Goal: Information Seeking & Learning: Check status

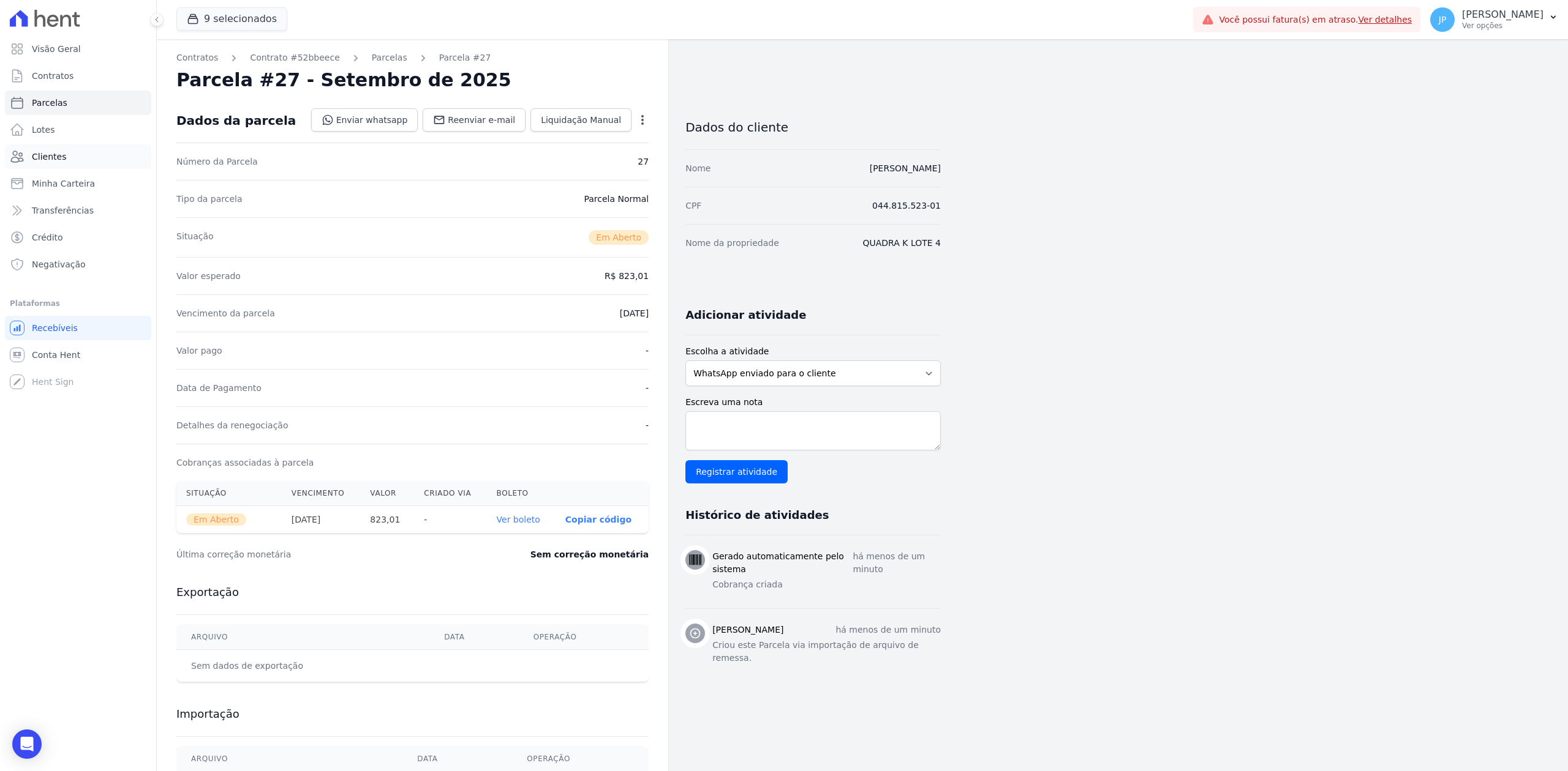
click at [59, 156] on span "Clientes" at bounding box center [49, 156] width 34 height 12
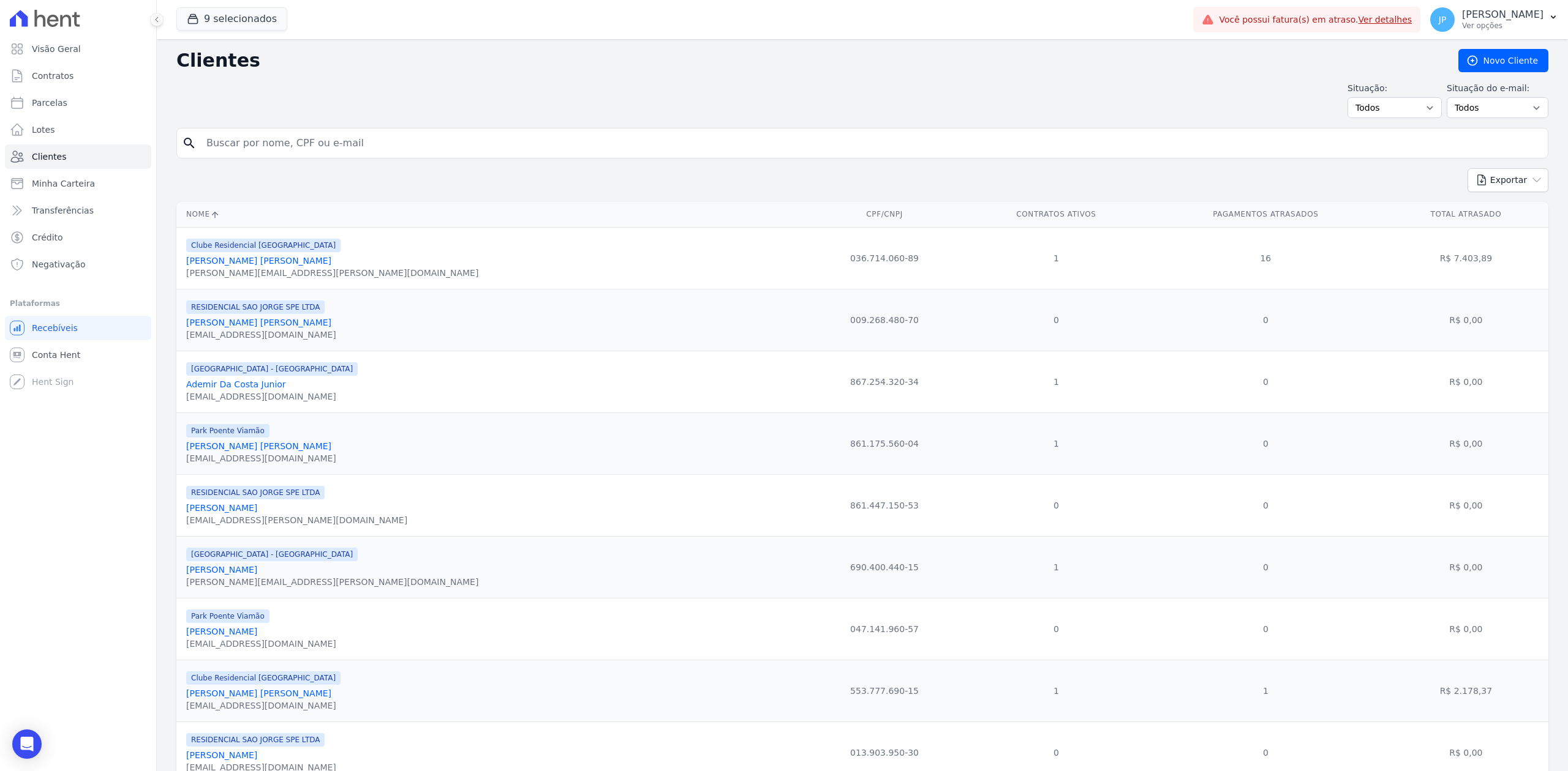
click at [336, 138] on input "search" at bounding box center [871, 144] width 1344 height 25
paste input "[PERSON_NAME]"
type input "[PERSON_NAME]"
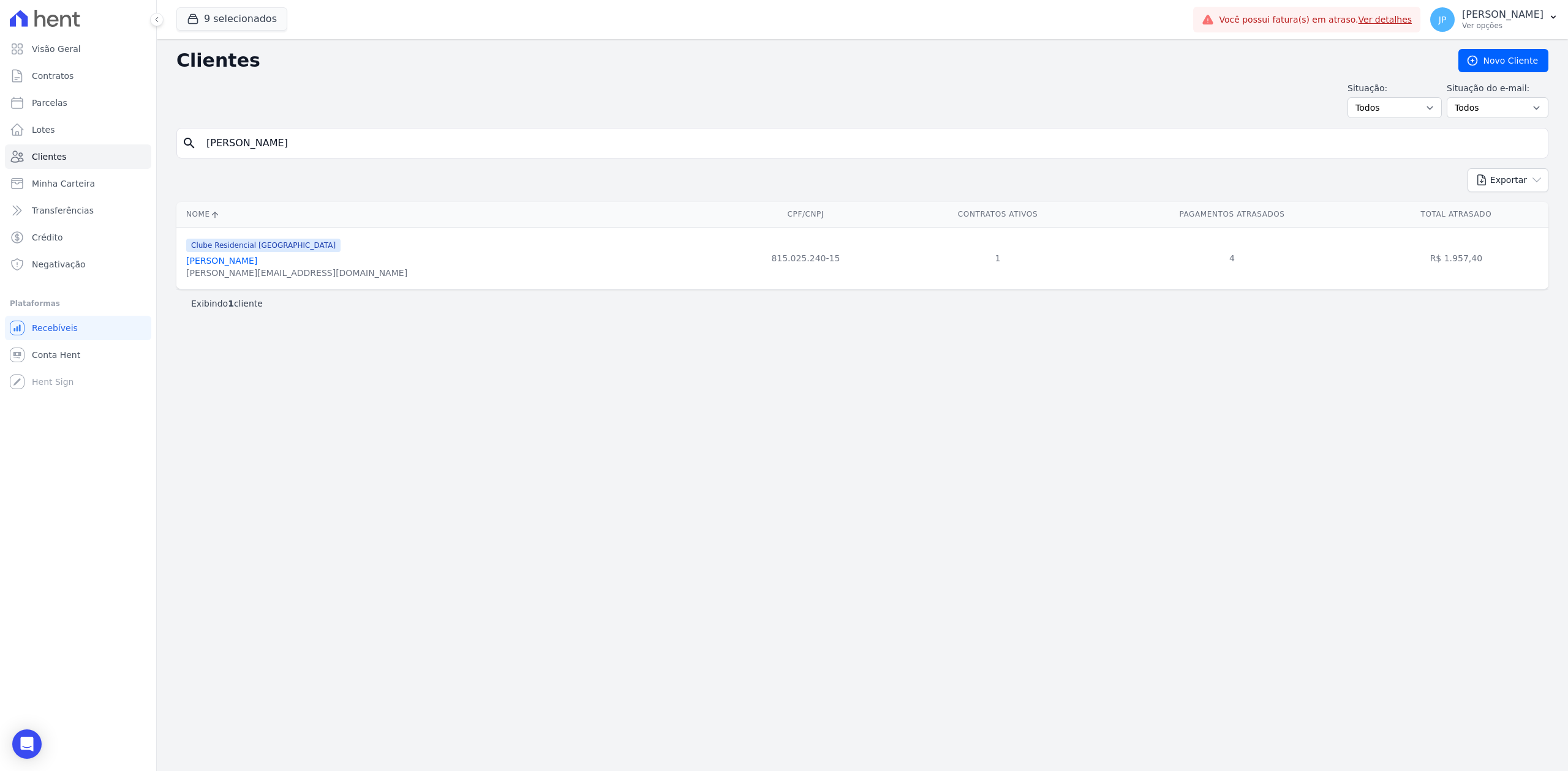
click at [211, 260] on link "[PERSON_NAME]" at bounding box center [221, 261] width 71 height 9
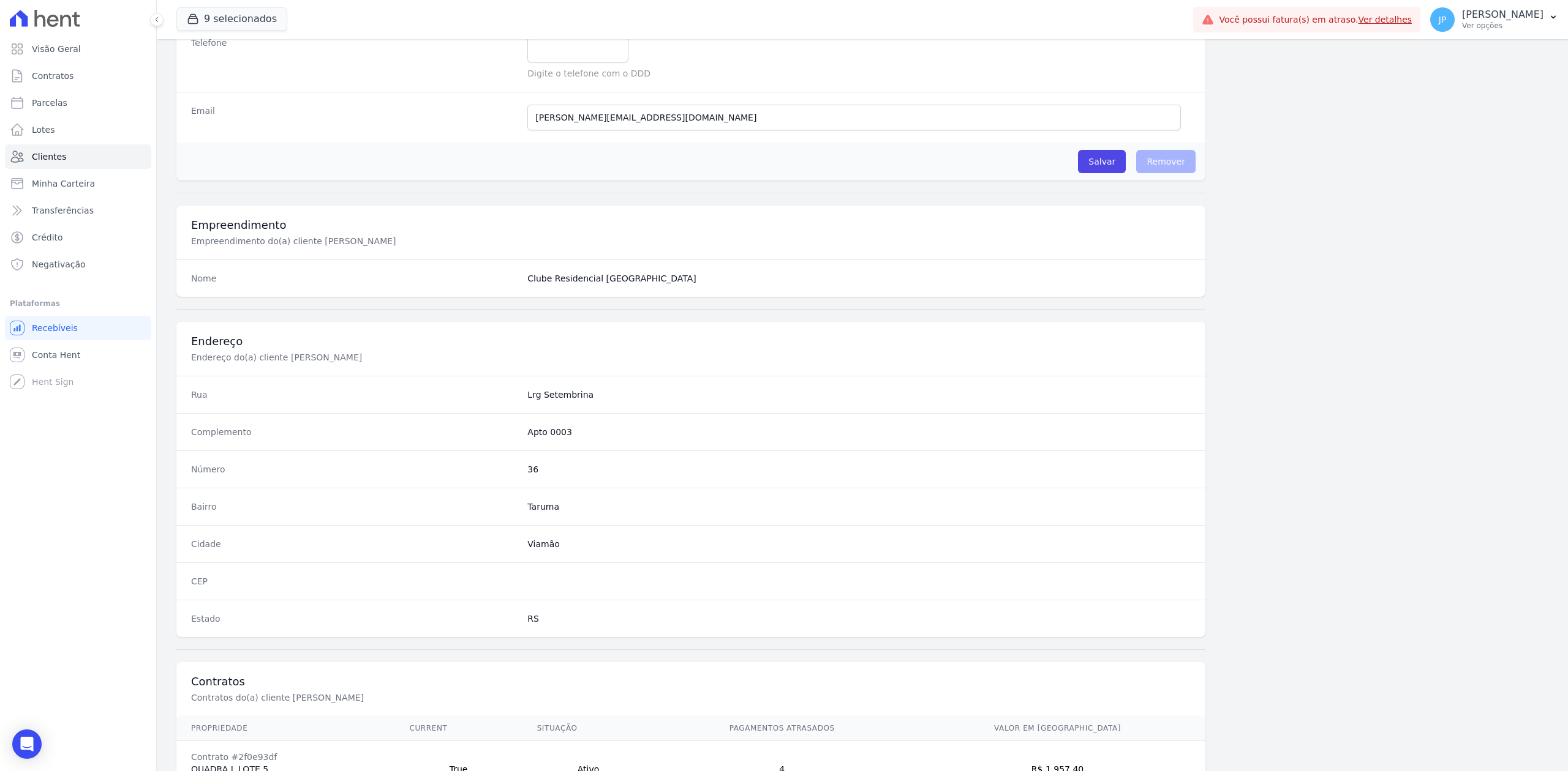
scroll to position [380, 0]
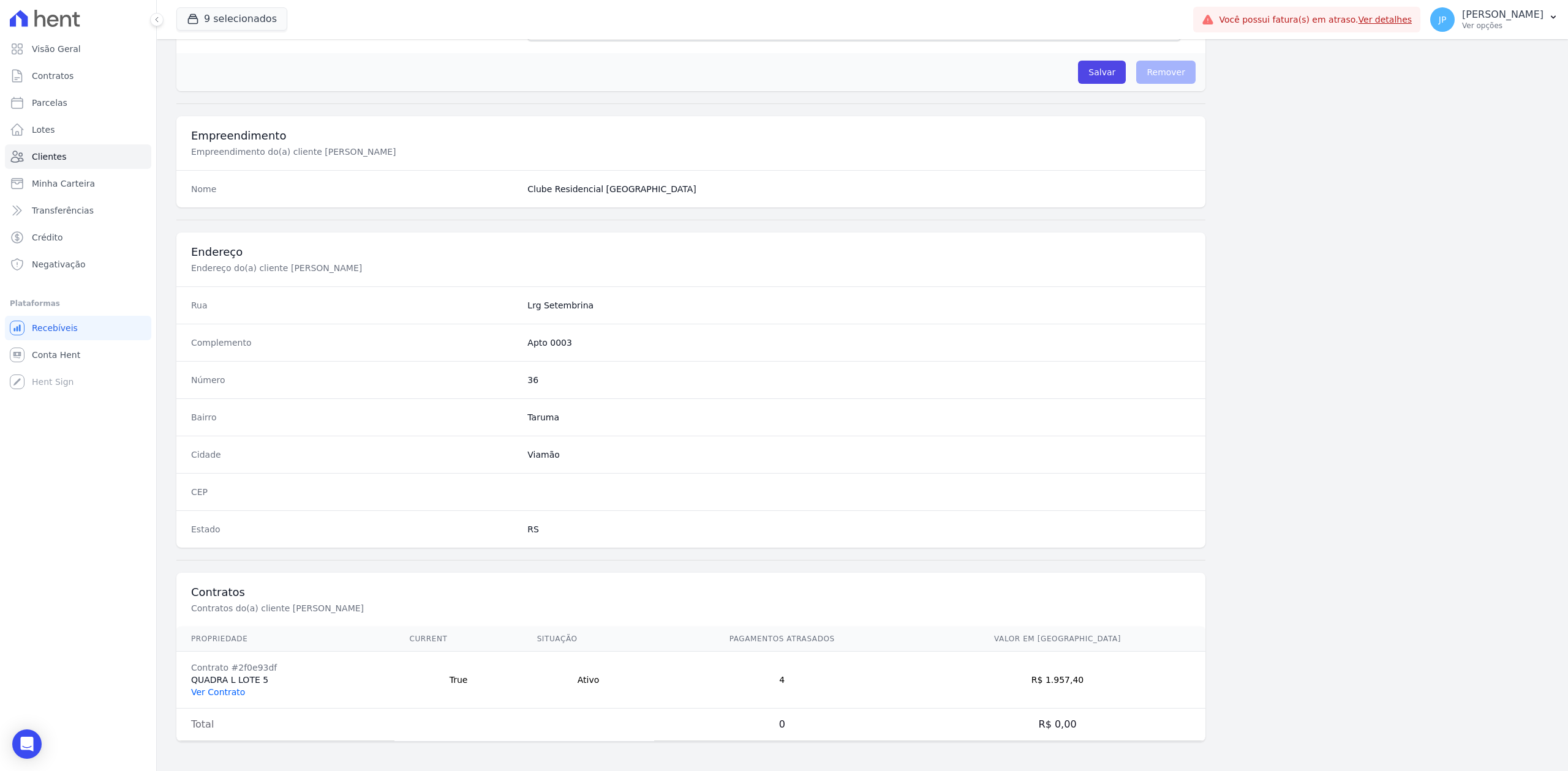
click at [231, 689] on link "Ver Contrato" at bounding box center [217, 693] width 54 height 9
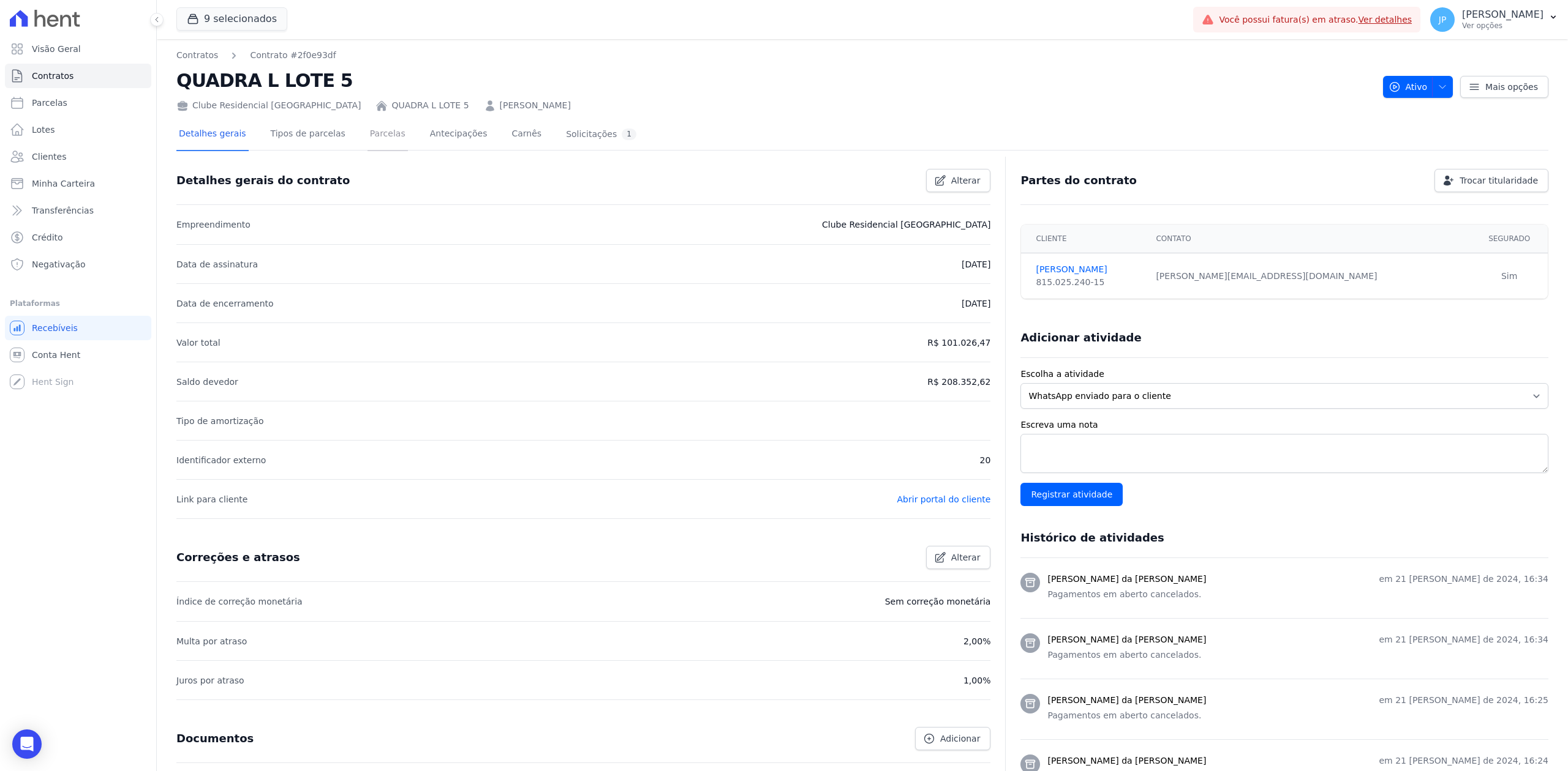
click at [368, 128] on link "Parcelas" at bounding box center [388, 135] width 41 height 32
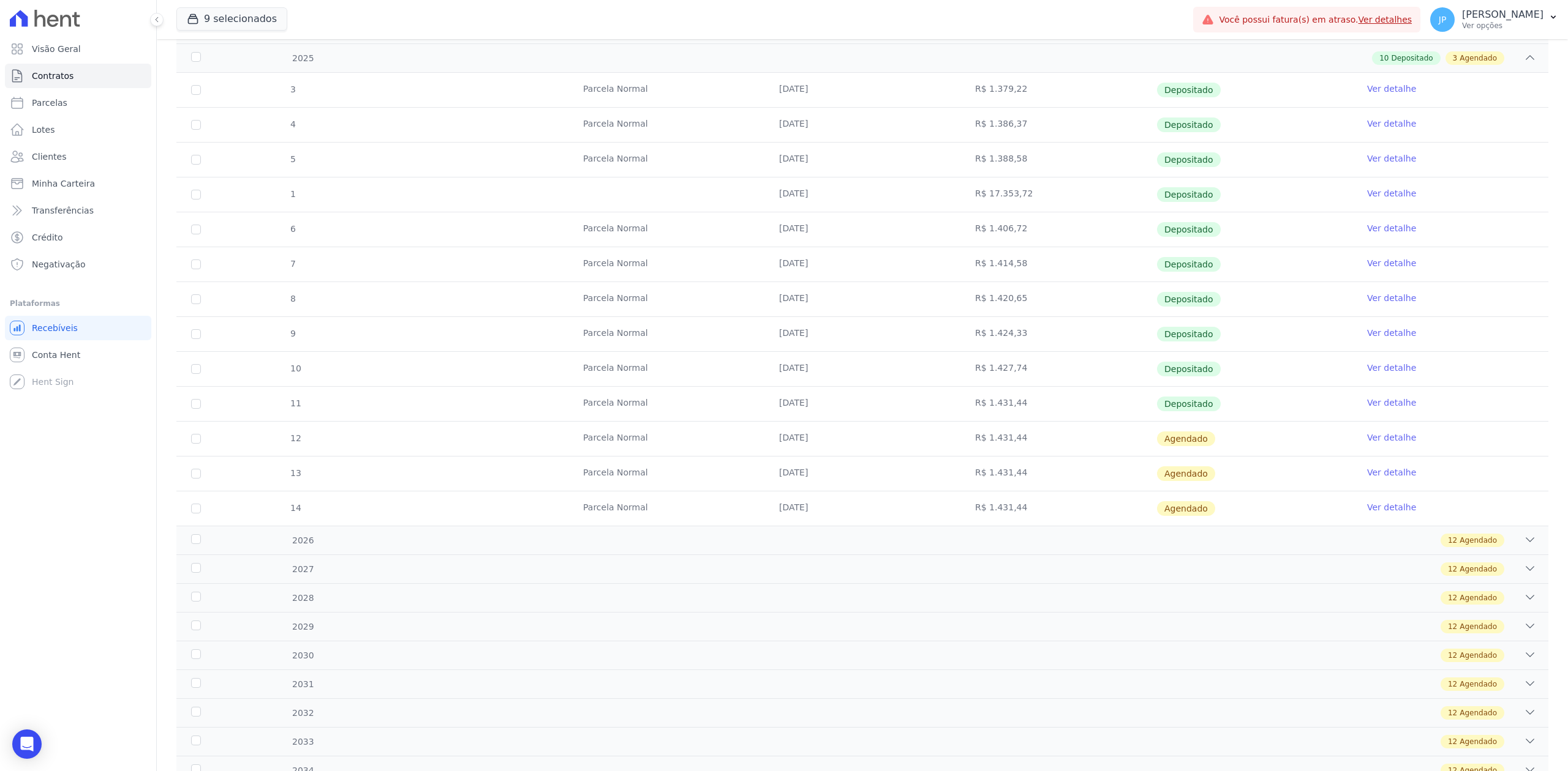
scroll to position [245, 0]
drag, startPoint x: 719, startPoint y: 402, endPoint x: 1330, endPoint y: 417, distance: 611.2
click at [1286, 404] on tr "11 [GEOGRAPHIC_DATA] [DATE] R$ 1.431,44 Depositado Ver detalhe" at bounding box center [862, 402] width 1371 height 35
click at [1372, 398] on link "Ver detalhe" at bounding box center [1391, 401] width 49 height 12
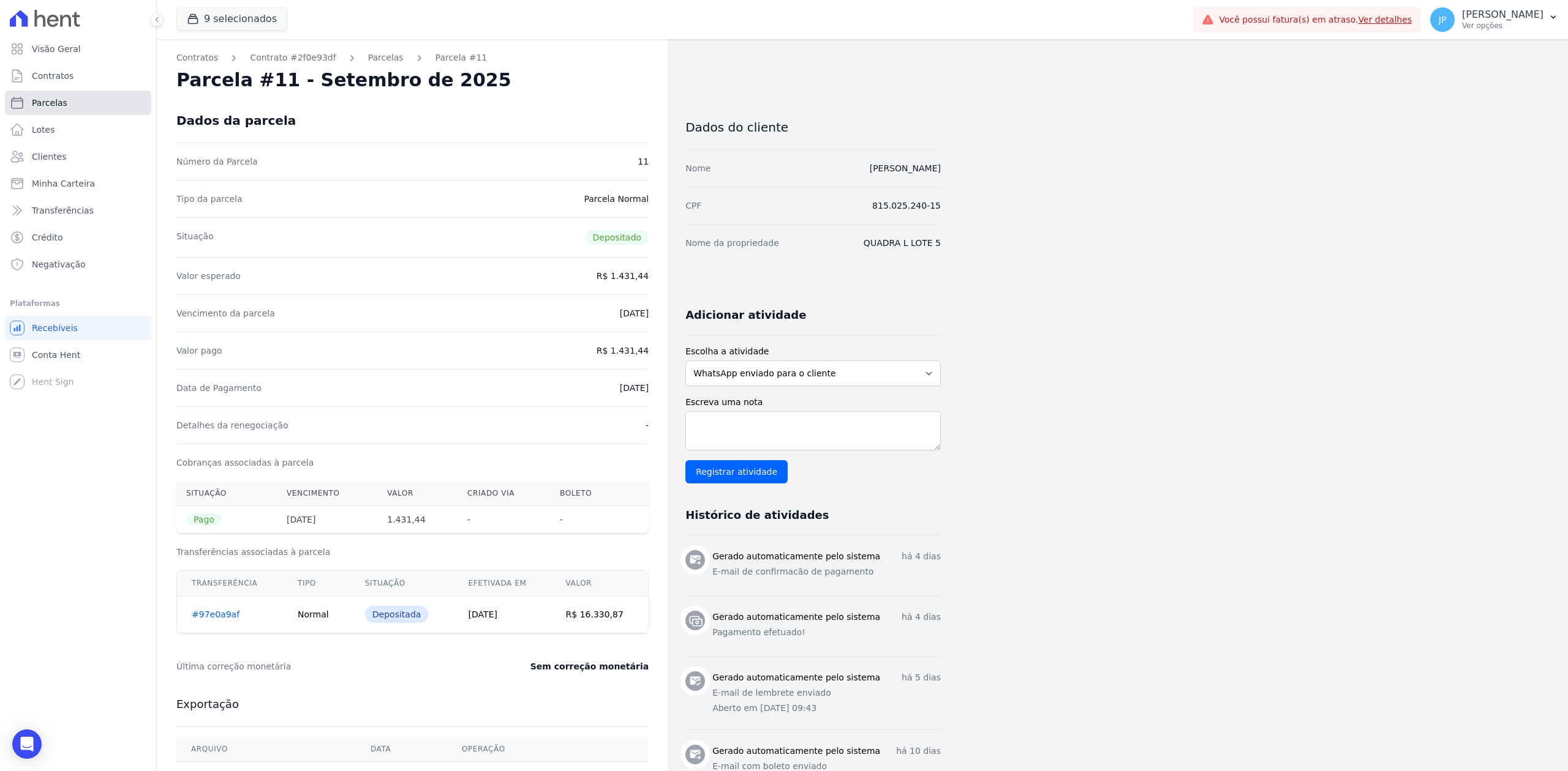
click at [67, 109] on link "Parcelas" at bounding box center [78, 103] width 146 height 25
click at [65, 155] on link "Clientes" at bounding box center [78, 157] width 146 height 25
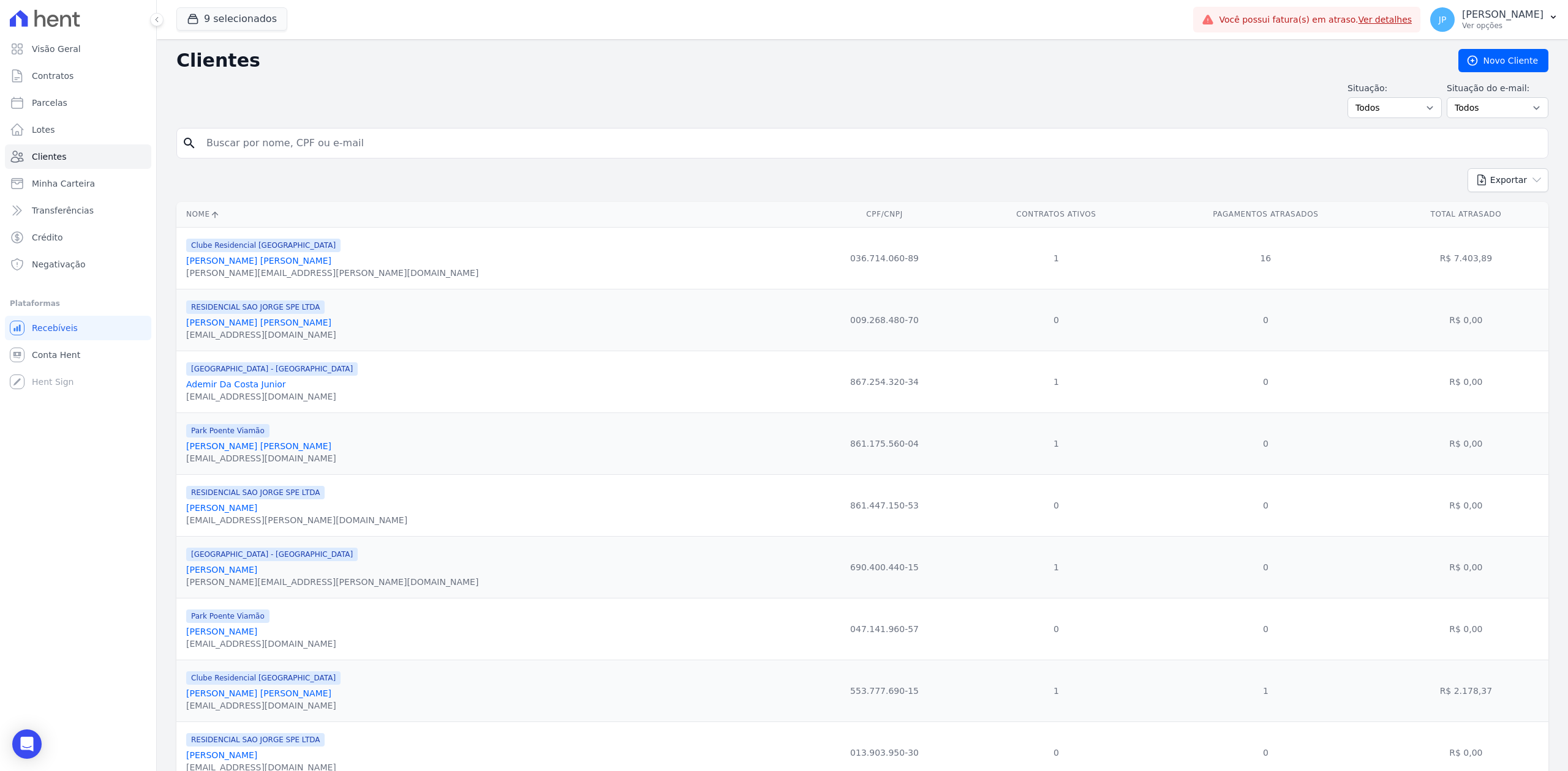
click at [274, 149] on input "search" at bounding box center [871, 144] width 1344 height 25
paste input "[PERSON_NAME] [PERSON_NAME]"
type input "[PERSON_NAME] [PERSON_NAME]"
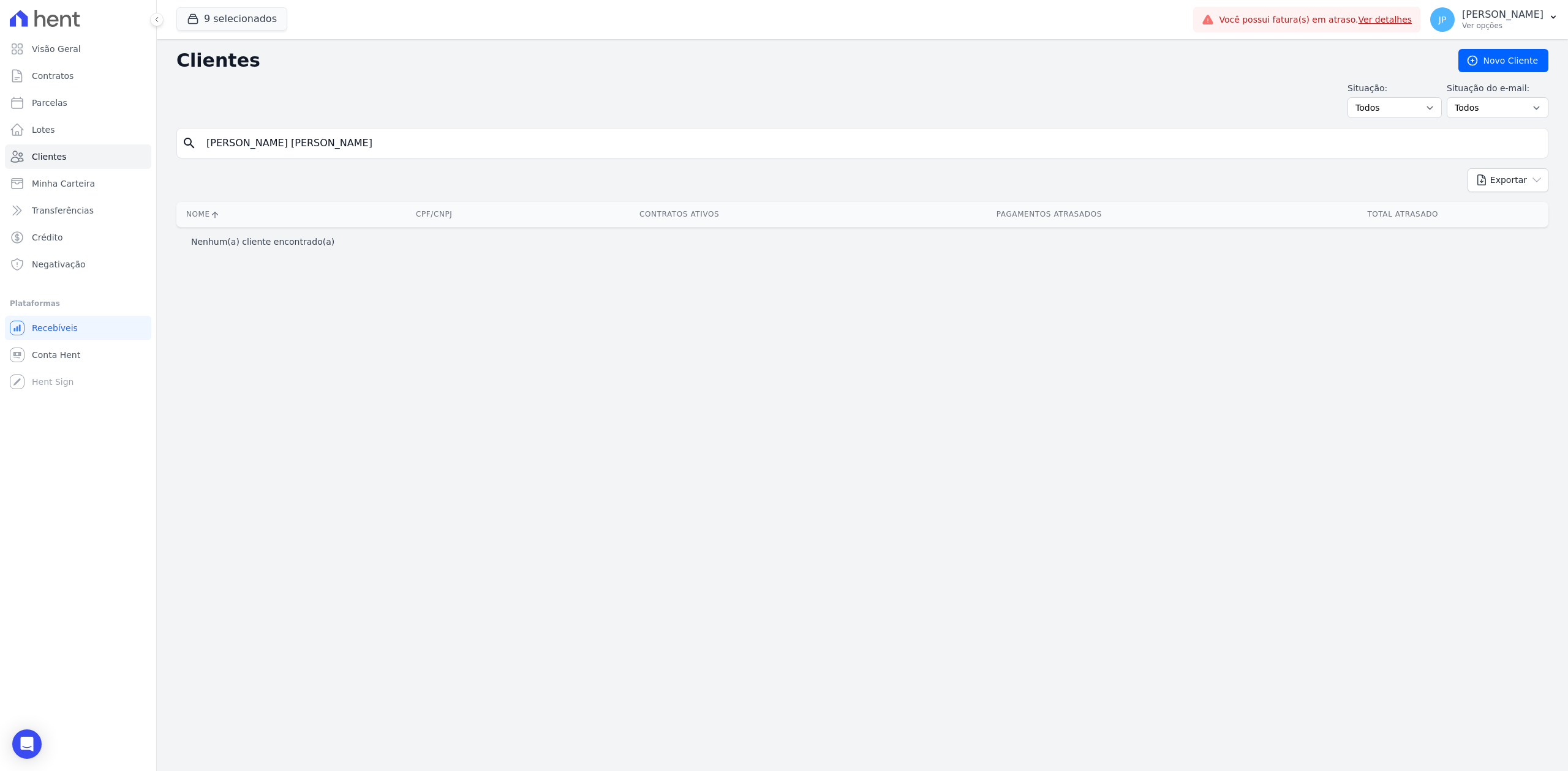
select select
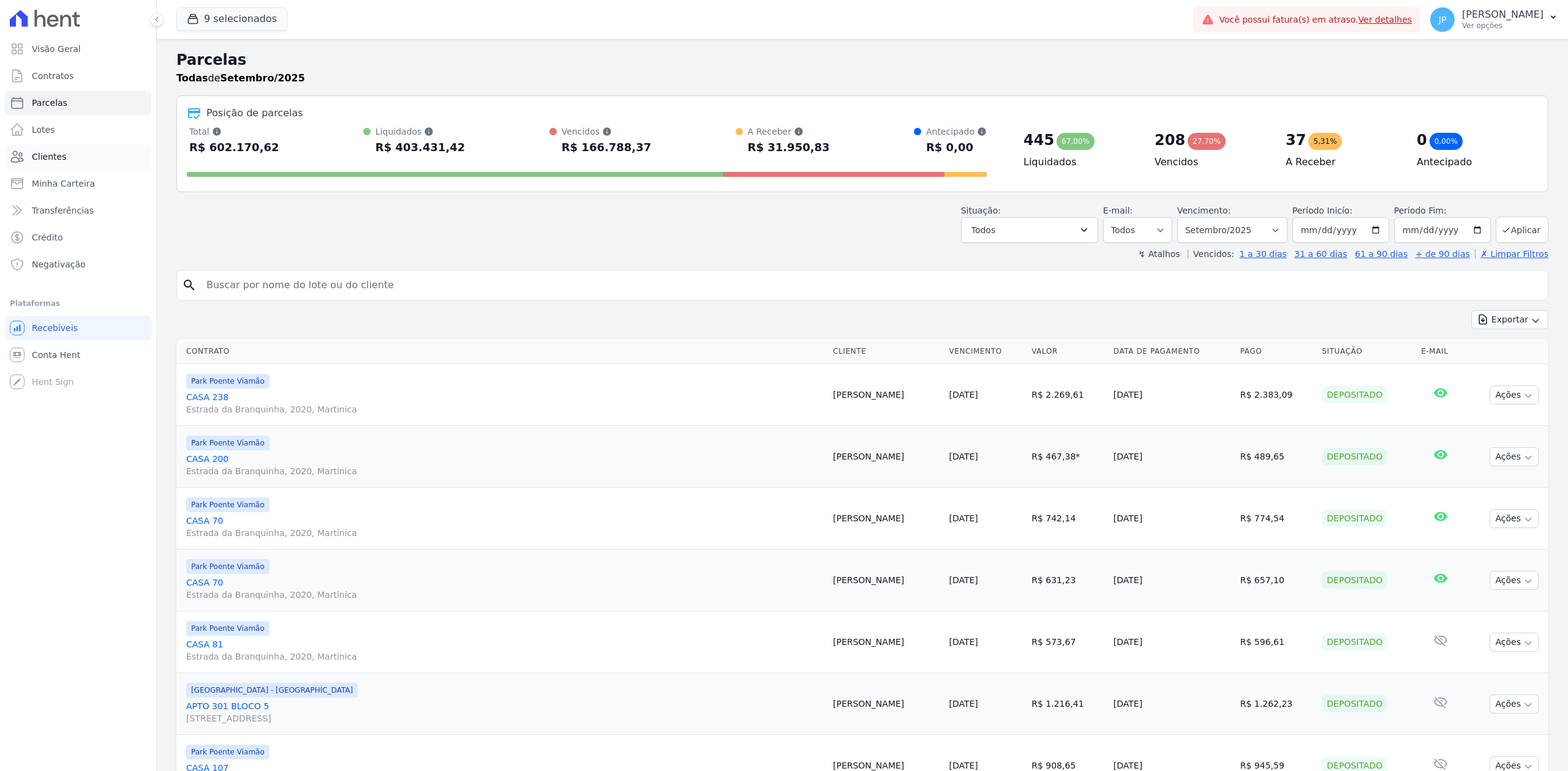
click at [72, 149] on link "Clientes" at bounding box center [78, 157] width 146 height 25
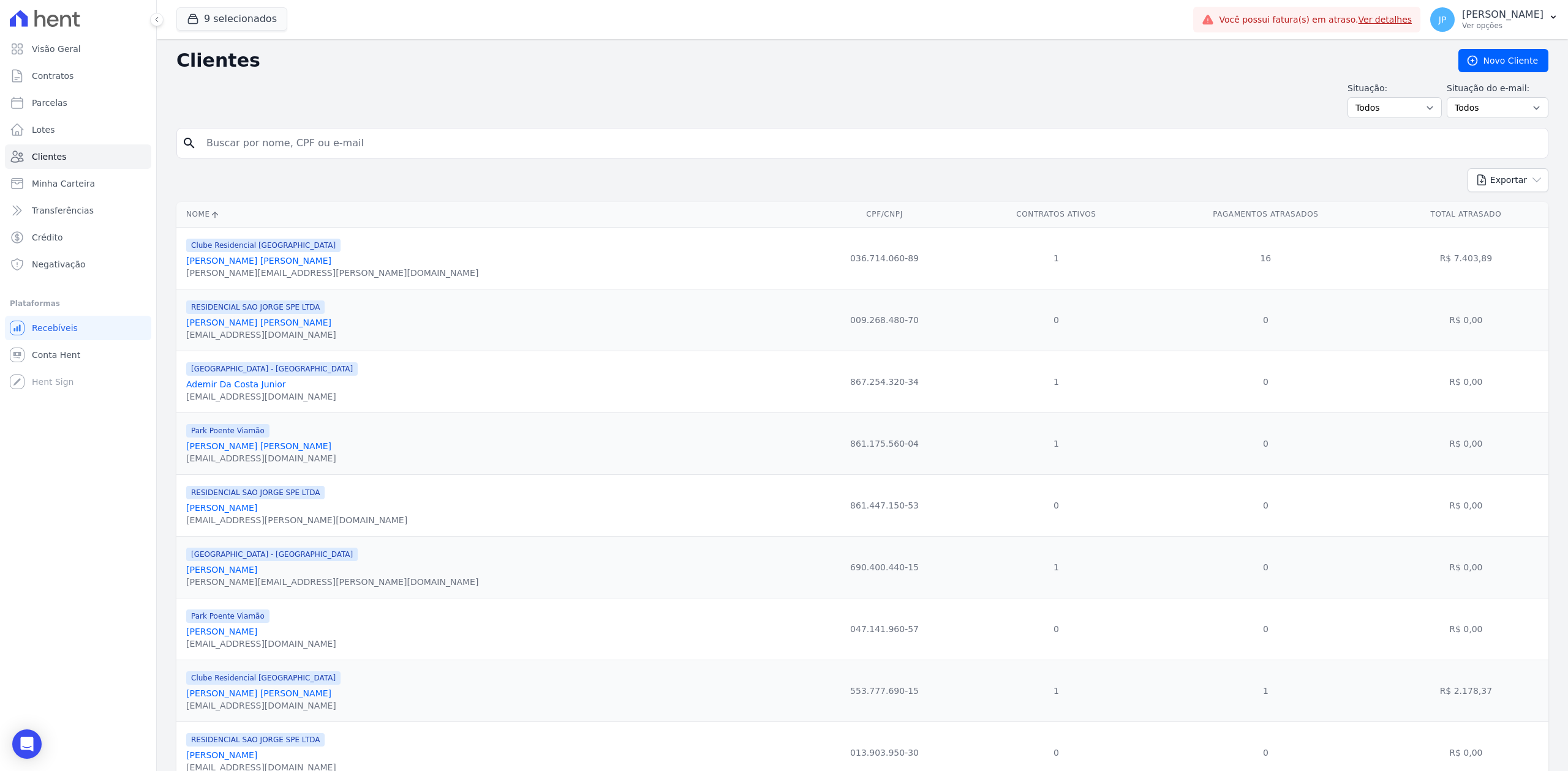
click at [401, 143] on input "search" at bounding box center [871, 144] width 1344 height 25
paste input "[PERSON_NAME] [PERSON_NAME]"
type input "[PERSON_NAME] [PERSON_NAME]"
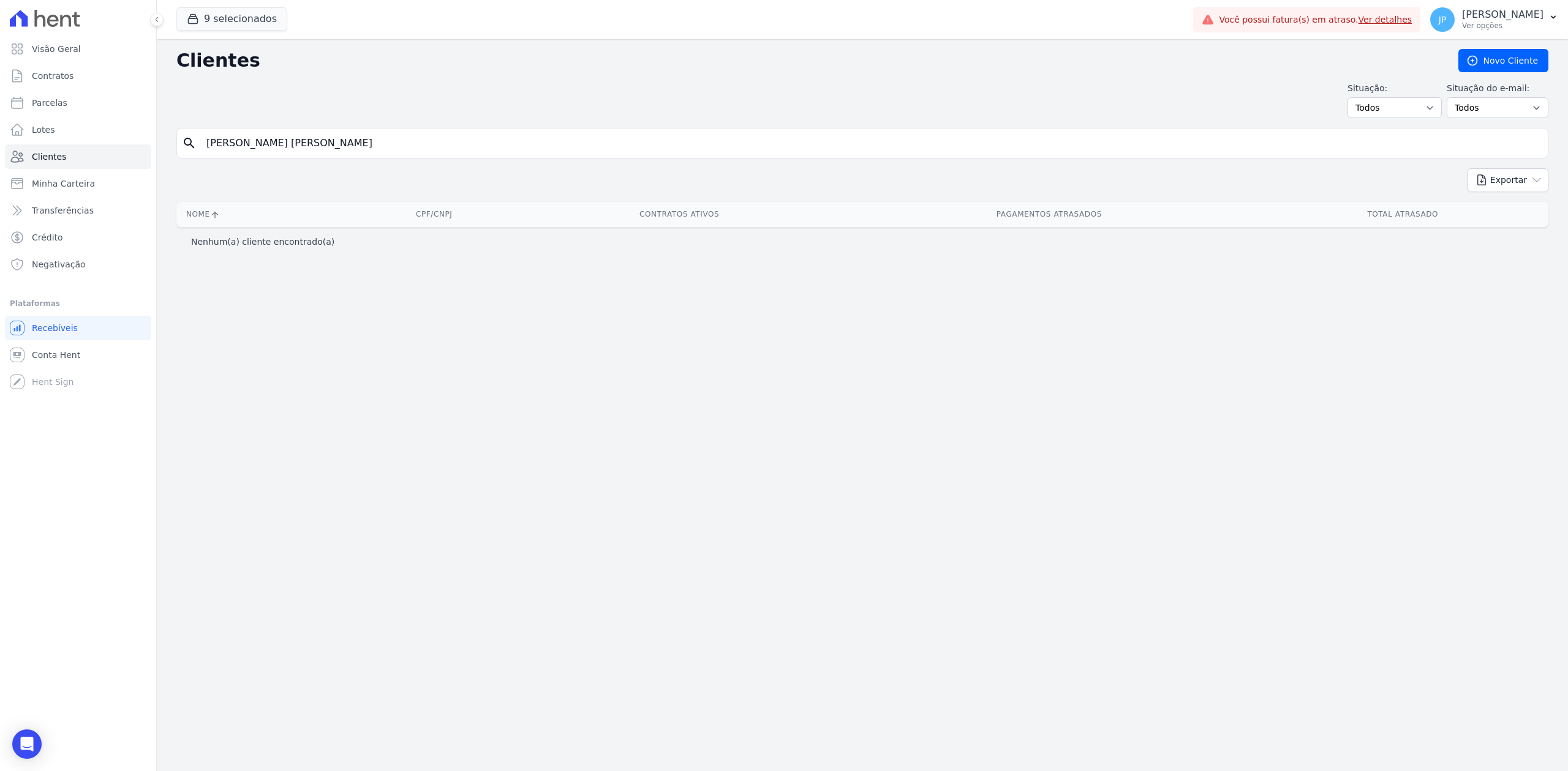
click at [378, 149] on input "[PERSON_NAME] [PERSON_NAME]" at bounding box center [871, 144] width 1344 height 25
type input "[PERSON_NAME]"
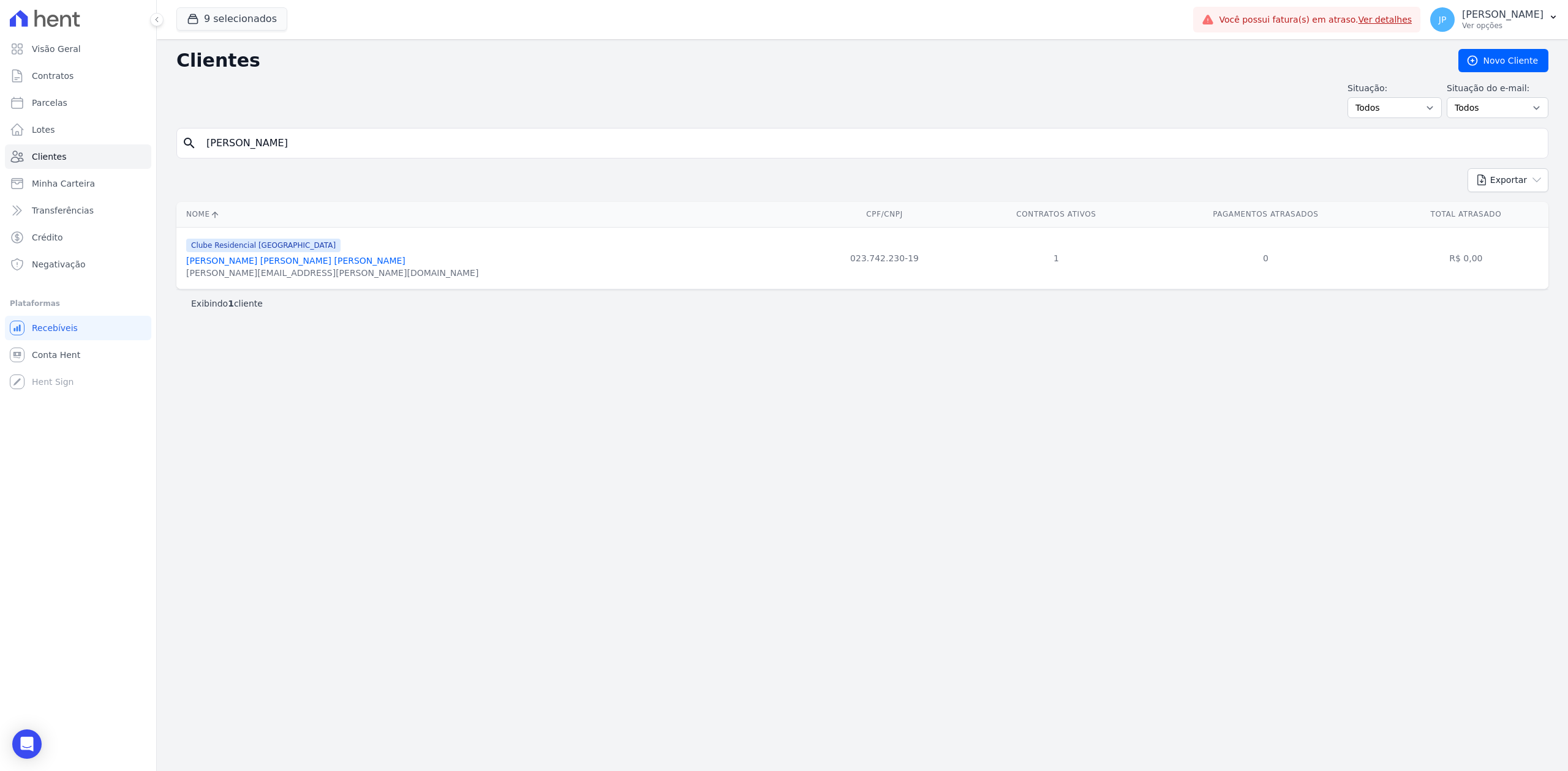
click at [293, 262] on link "[PERSON_NAME] [PERSON_NAME] [PERSON_NAME]" at bounding box center [296, 261] width 219 height 9
